Goal: Information Seeking & Learning: Learn about a topic

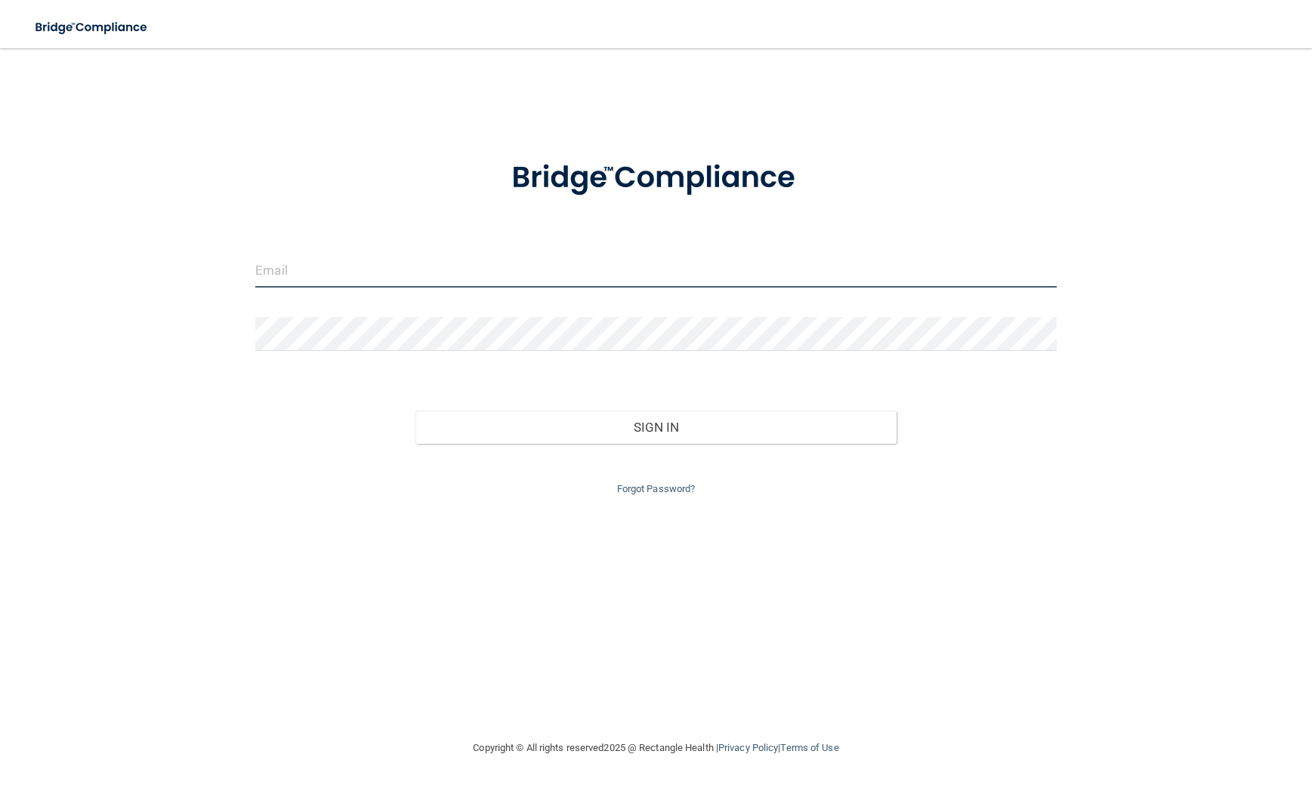
click at [427, 274] on input "email" at bounding box center [655, 271] width 801 height 34
type input "[PERSON_NAME][EMAIL_ADDRESS][DOMAIN_NAME]"
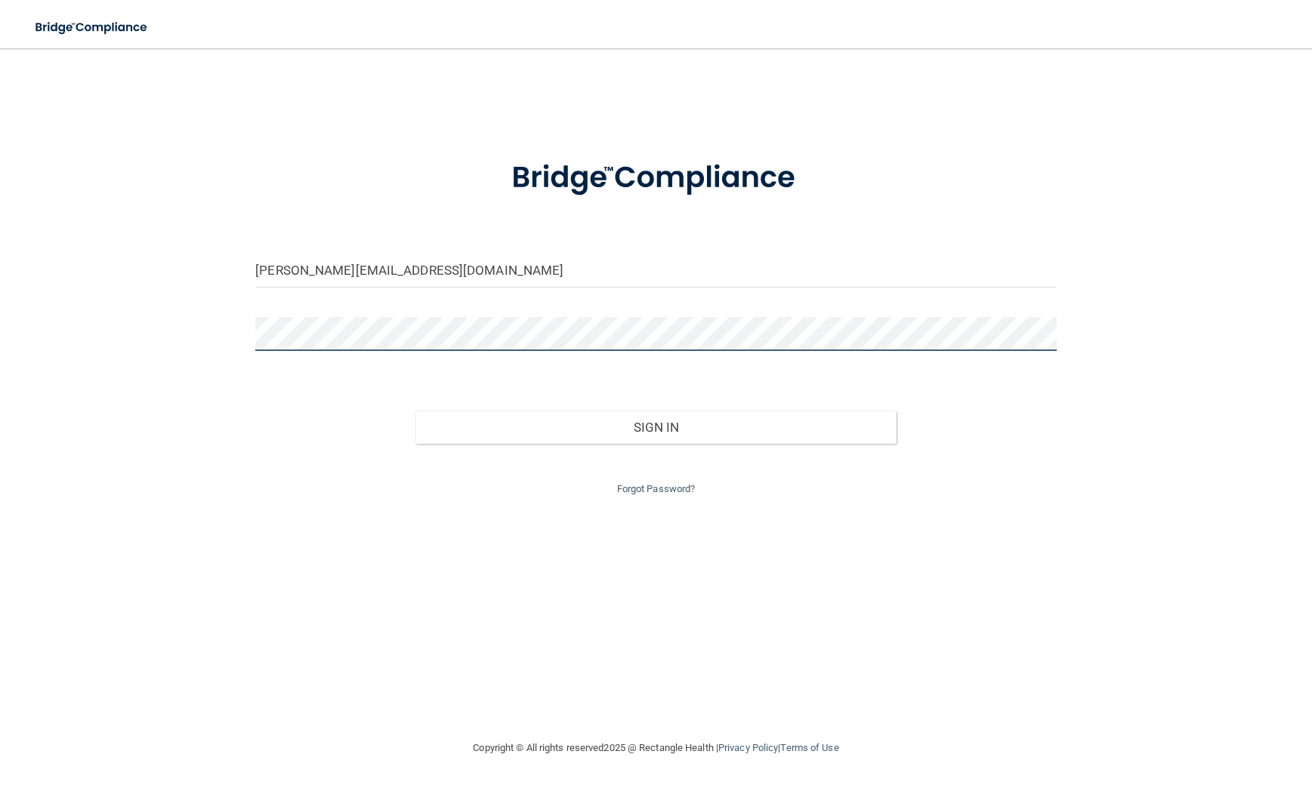
click at [415, 411] on button "Sign In" at bounding box center [655, 427] width 480 height 33
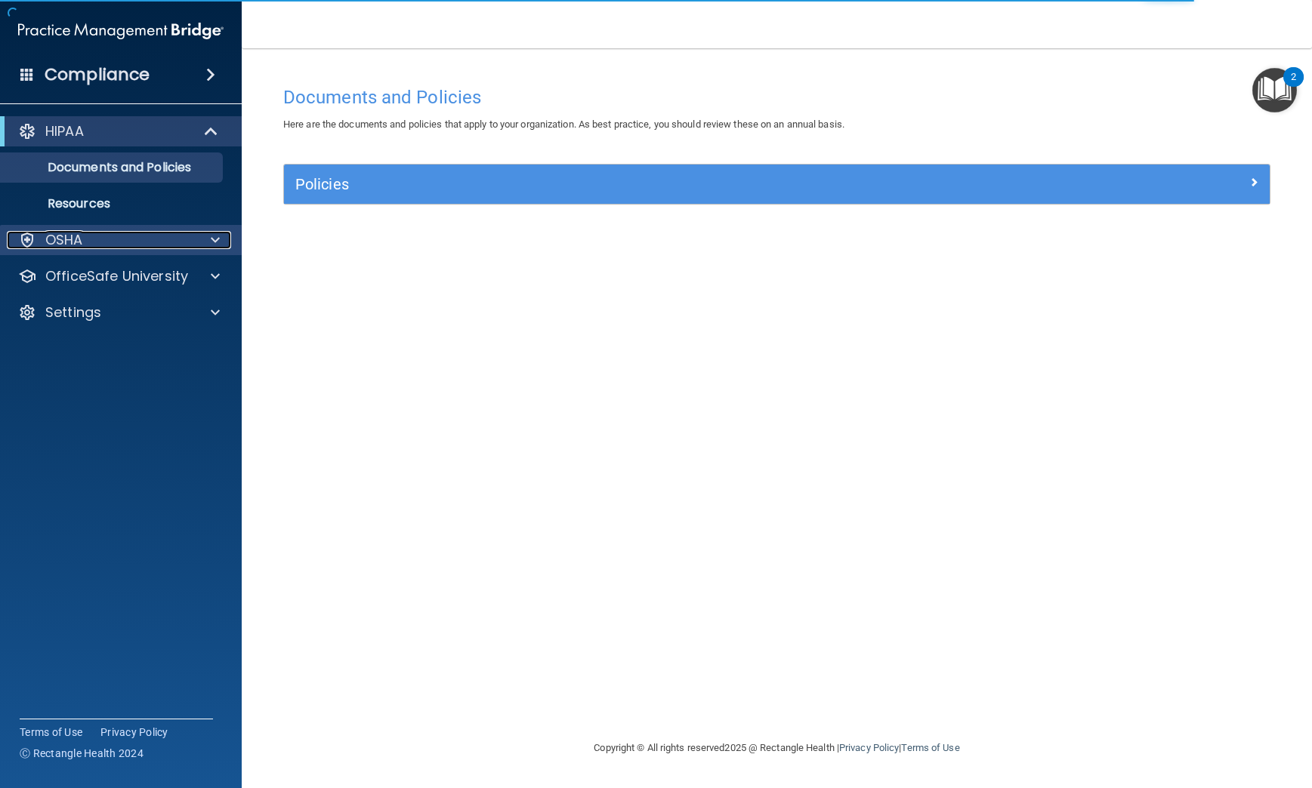
click at [211, 240] on span at bounding box center [215, 240] width 9 height 18
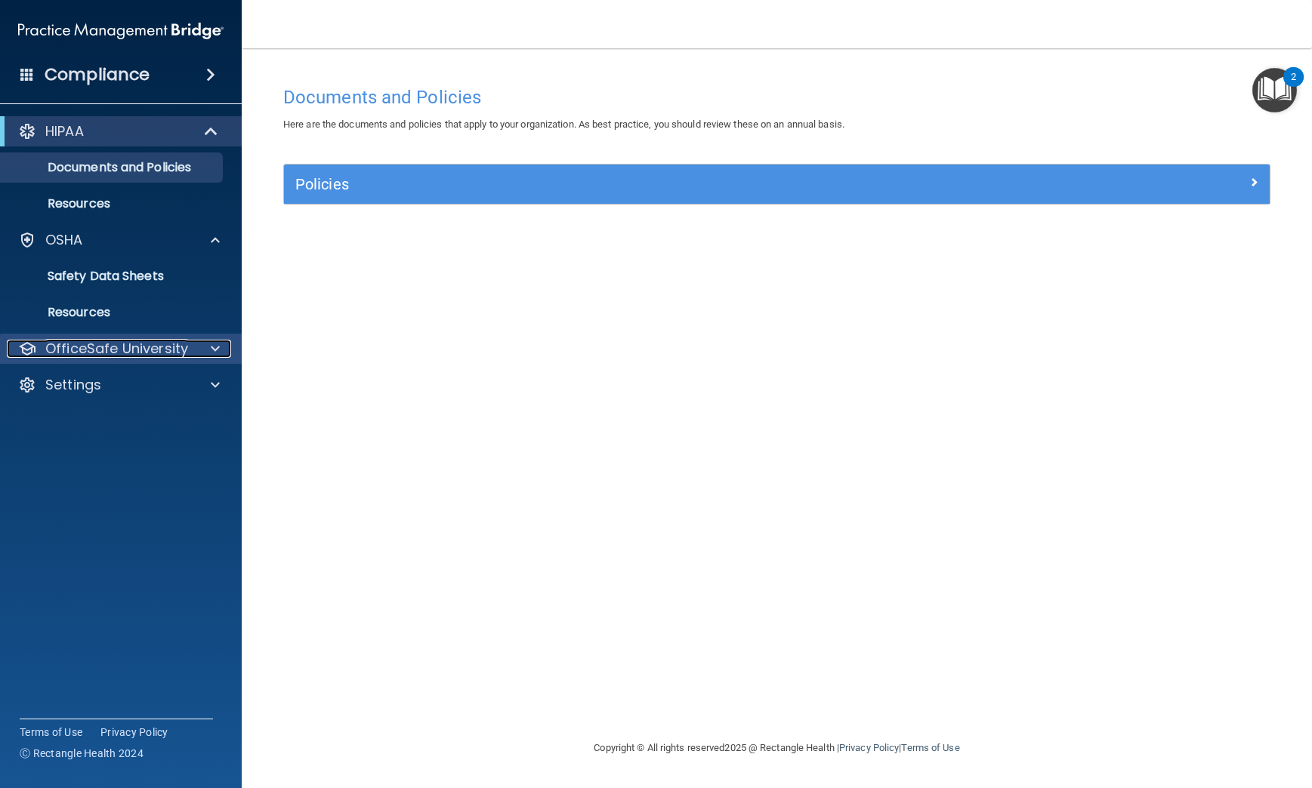
click at [211, 350] on span at bounding box center [215, 349] width 9 height 18
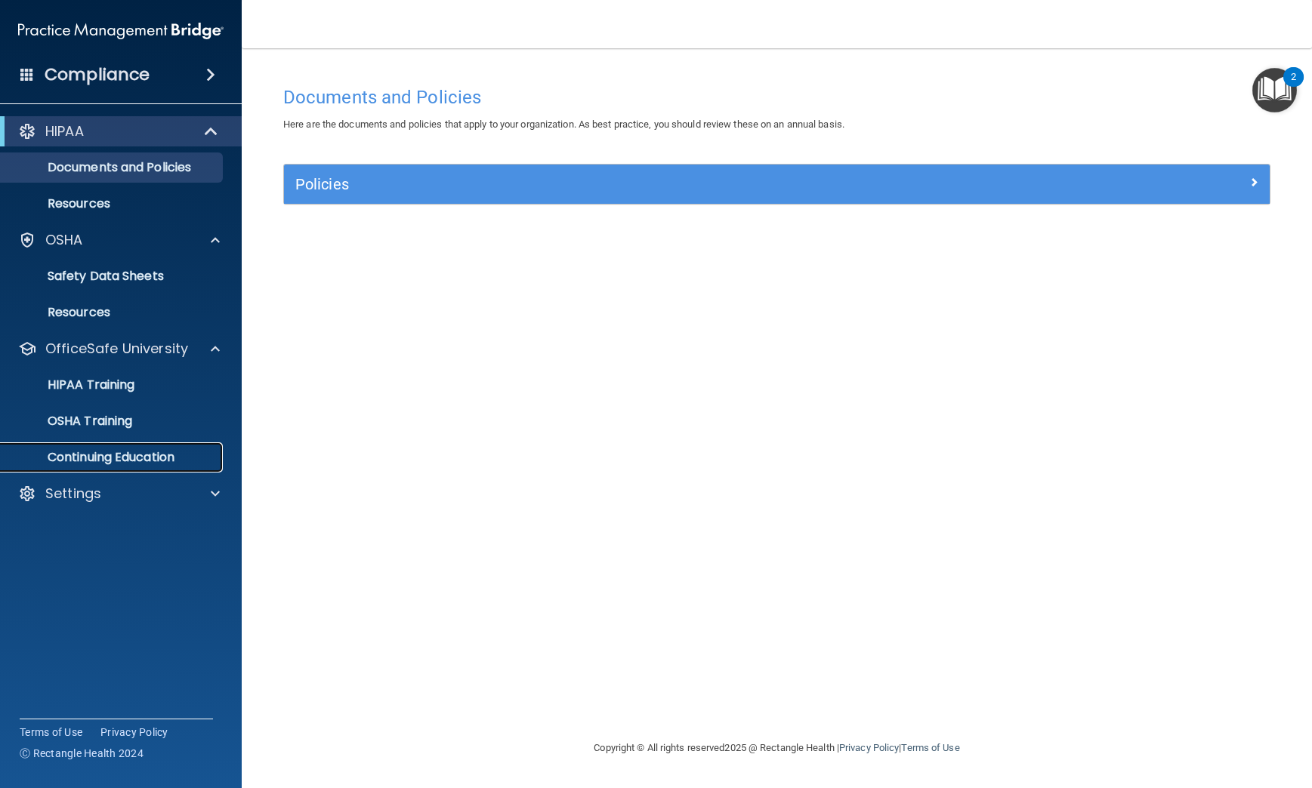
click at [159, 450] on p "Continuing Education" at bounding box center [113, 457] width 206 height 15
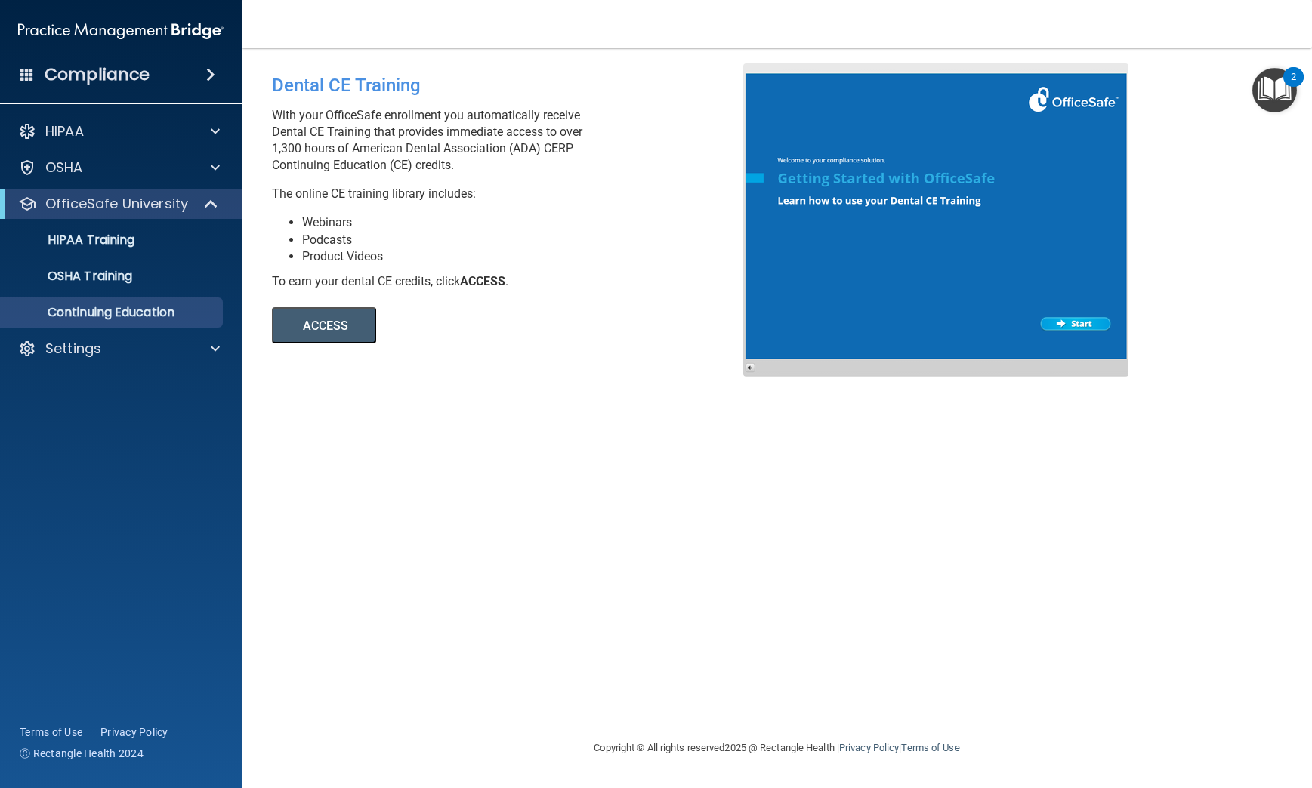
click at [347, 322] on button "ACCESS" at bounding box center [324, 325] width 104 height 36
click at [140, 277] on div "OSHA Training" at bounding box center [113, 276] width 206 height 15
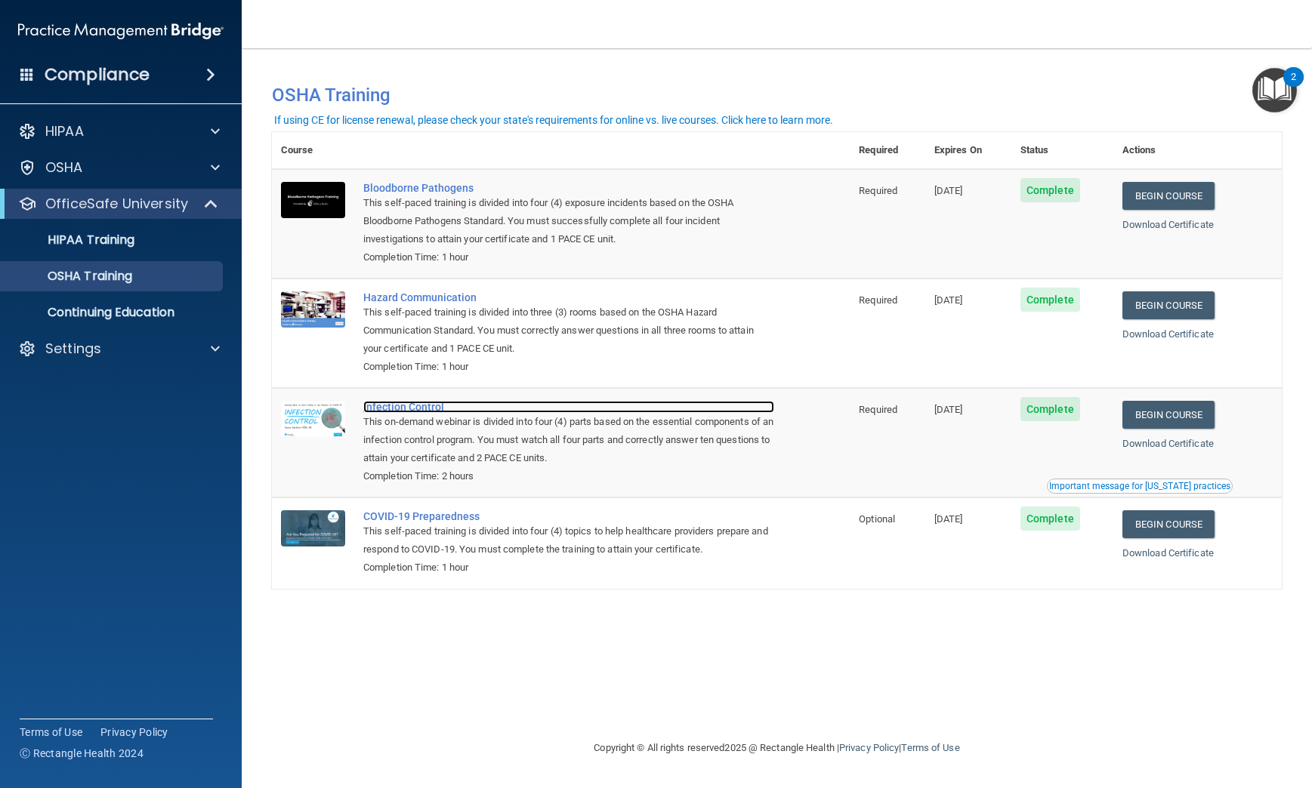
click at [423, 409] on div "Infection Control" at bounding box center [568, 407] width 411 height 12
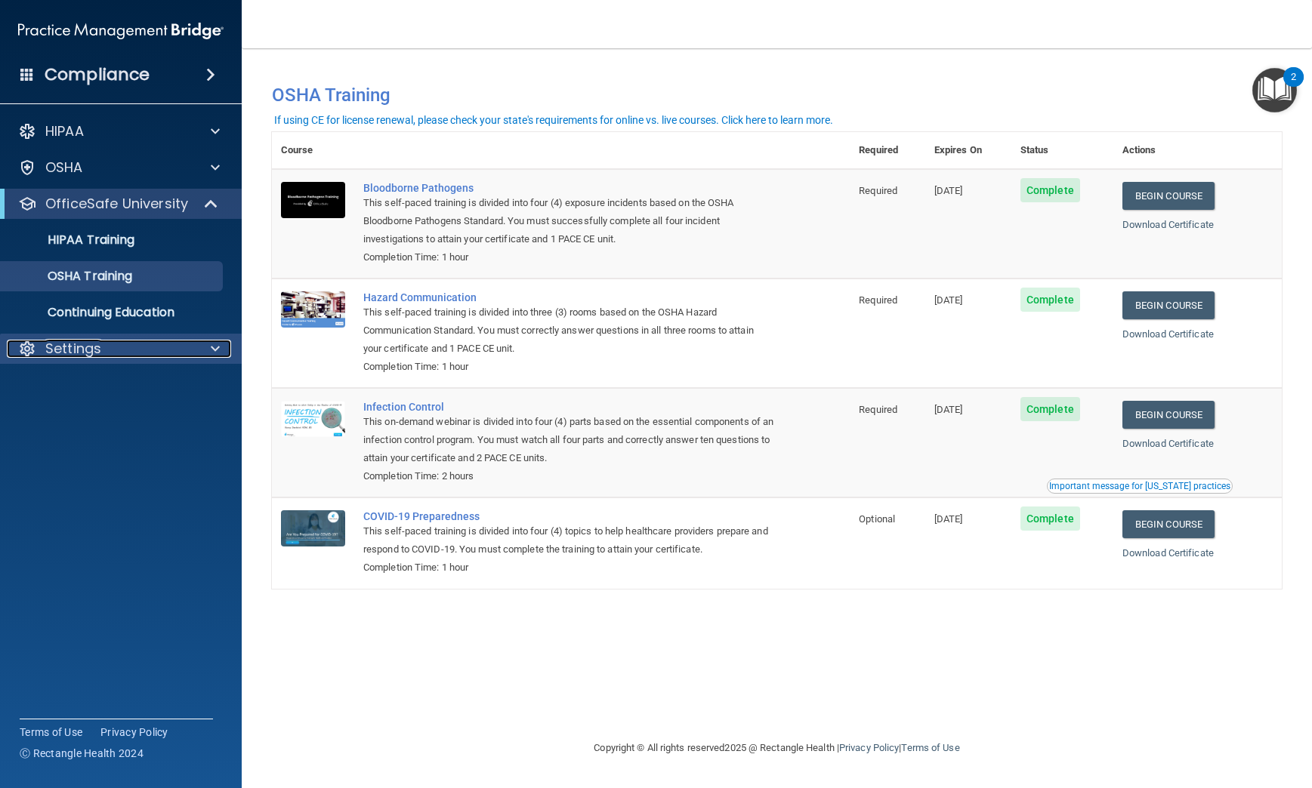
click at [211, 349] on span at bounding box center [215, 349] width 9 height 18
click at [1161, 444] on link "Download Certificate" at bounding box center [1167, 443] width 91 height 11
click at [1183, 334] on link "Download Certificate" at bounding box center [1167, 333] width 91 height 11
